Goal: Navigation & Orientation: Find specific page/section

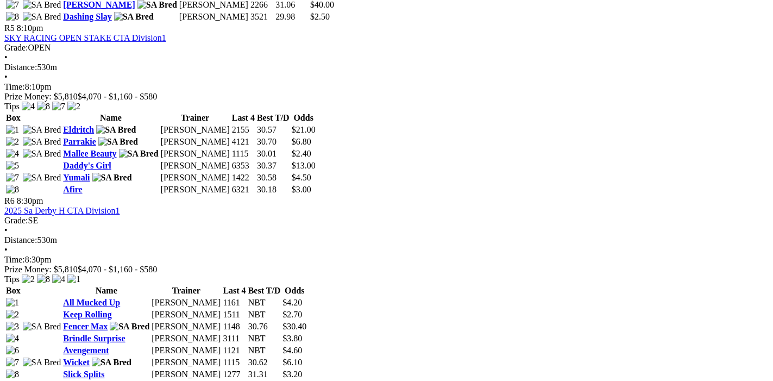
scroll to position [1485, 0]
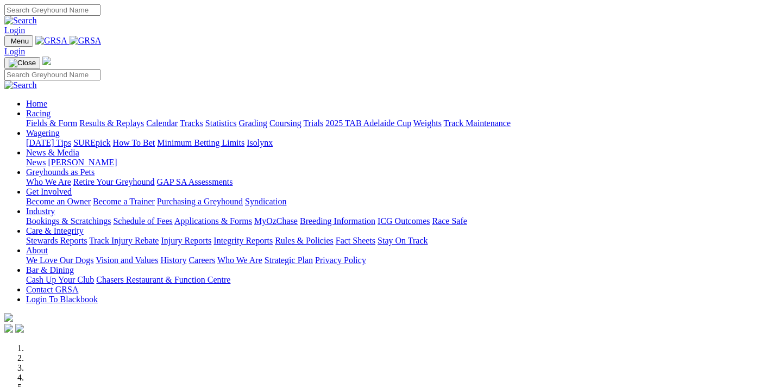
scroll to position [638, 0]
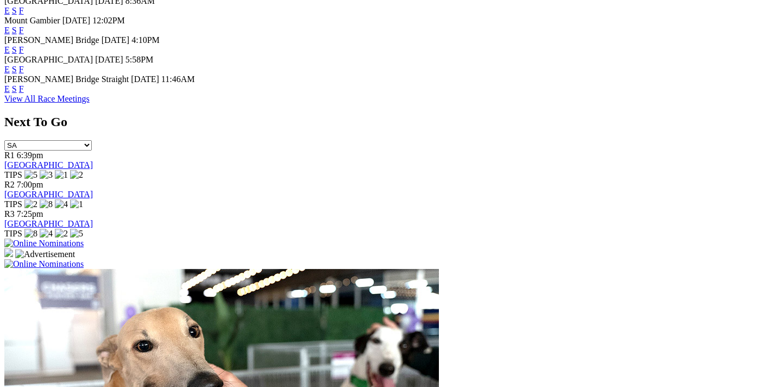
click at [24, 65] on link "F" at bounding box center [21, 69] width 5 height 9
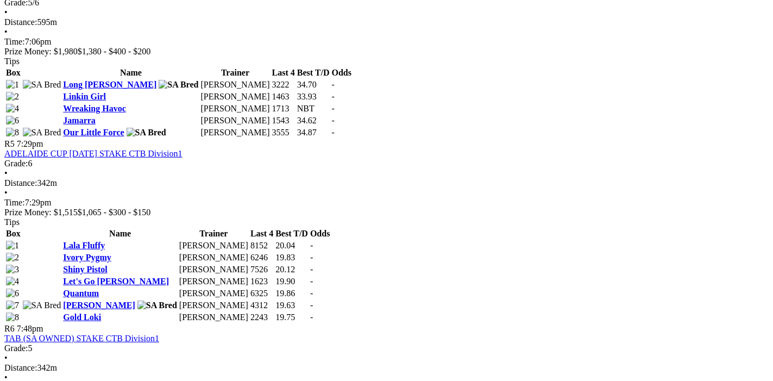
scroll to position [1142, 0]
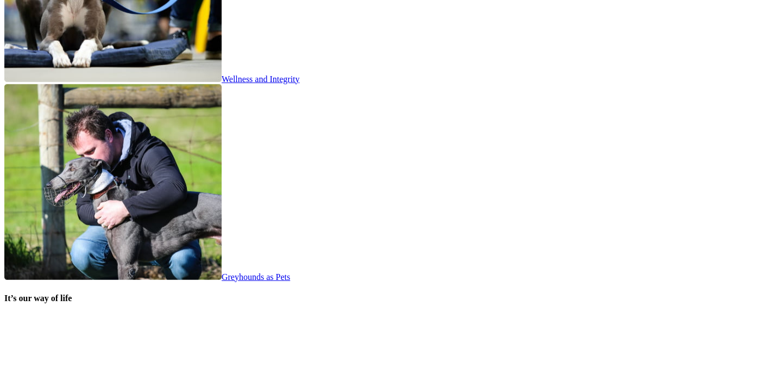
scroll to position [2264, 0]
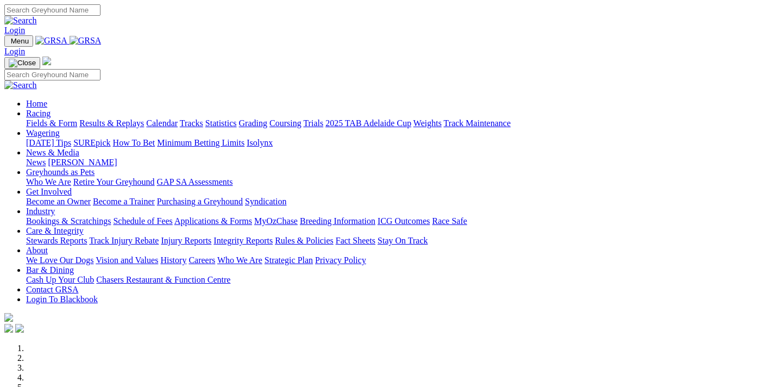
scroll to position [2264, 0]
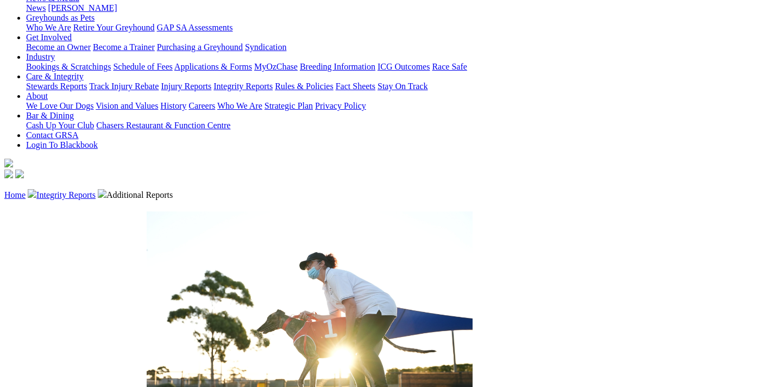
scroll to position [290, 0]
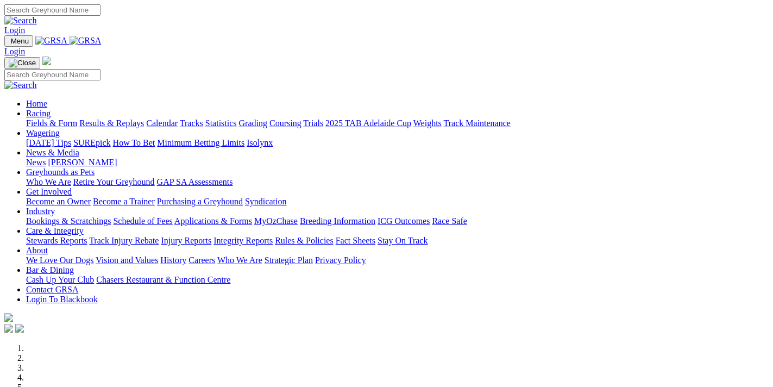
click at [95, 167] on link "Greyhounds as Pets" at bounding box center [60, 171] width 68 height 9
